Goal: Download file/media

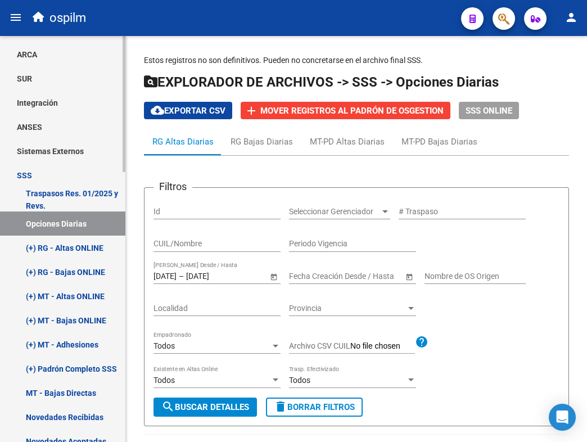
scroll to position [385, 0]
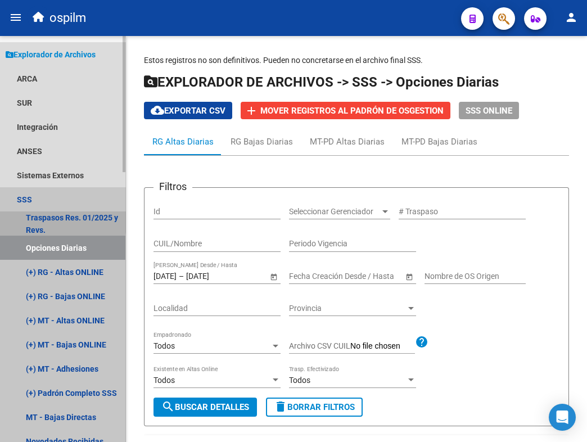
click at [53, 219] on link "Traspasos Res. 01/2025 y Revs." at bounding box center [62, 223] width 125 height 24
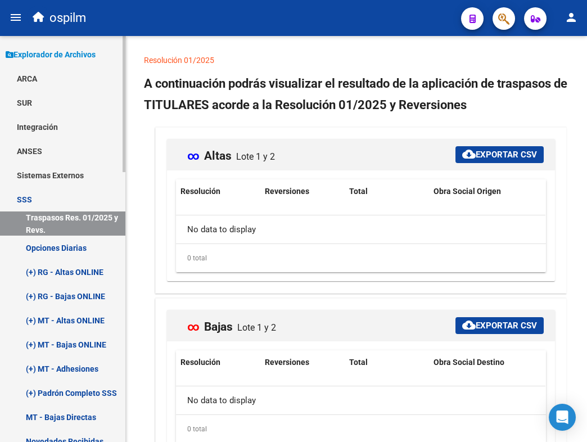
click at [52, 251] on link "Opciones Diarias" at bounding box center [62, 247] width 125 height 24
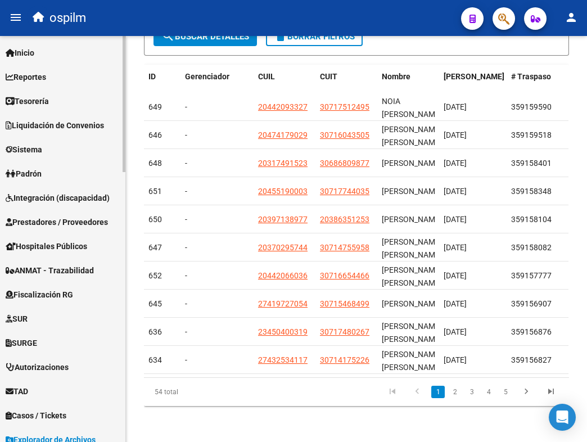
click at [46, 76] on span "Reportes" at bounding box center [26, 77] width 40 height 12
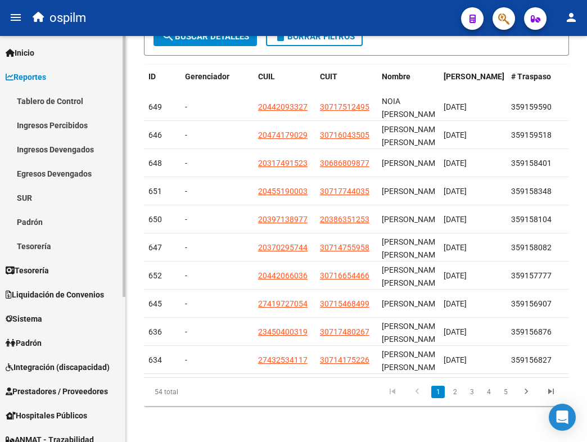
click at [45, 102] on link "Tablero de Control" at bounding box center [62, 101] width 125 height 24
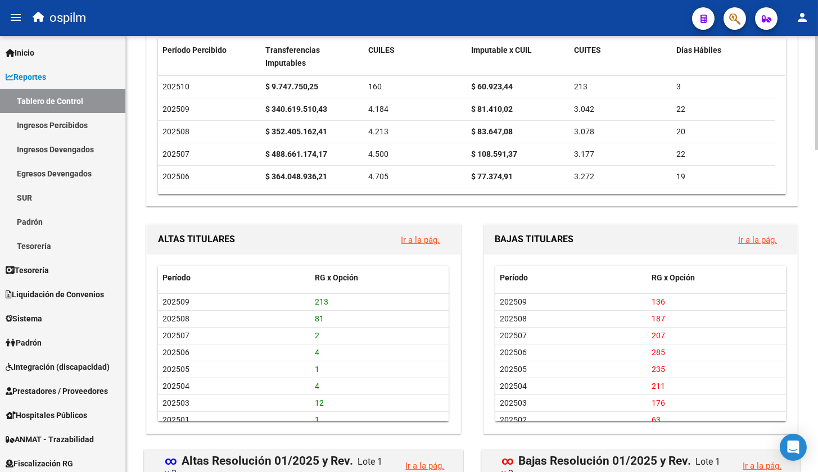
scroll to position [983, 0]
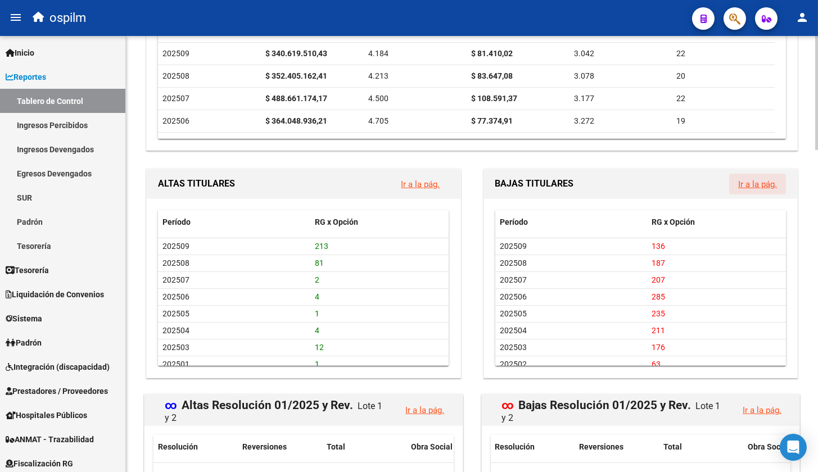
click at [586, 184] on link "Ir a la pág." at bounding box center [757, 184] width 39 height 10
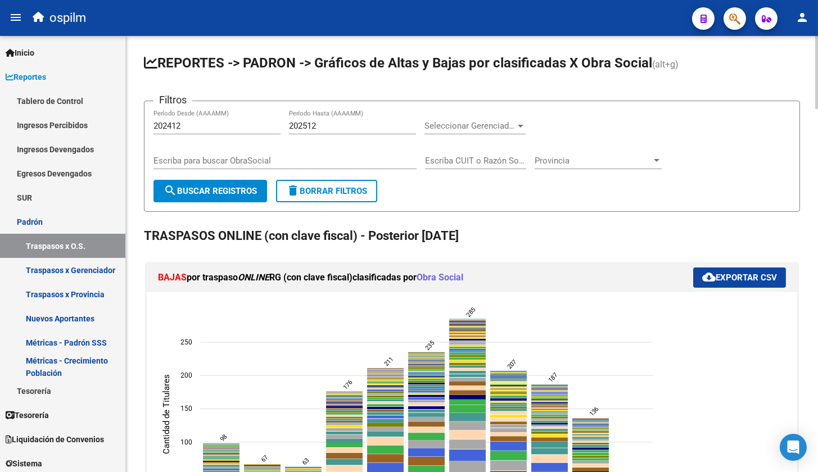
click at [586, 280] on span "cloud_download Exportar CSV" at bounding box center [739, 278] width 75 height 10
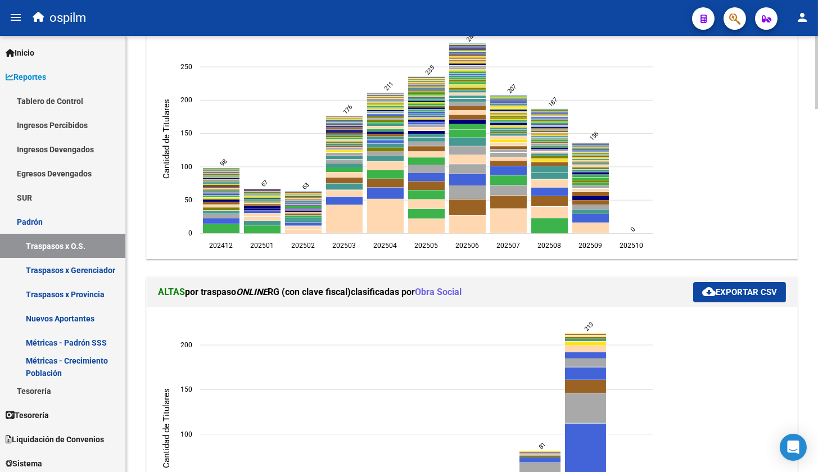
scroll to position [280, 0]
